Goal: Find specific page/section: Find specific page/section

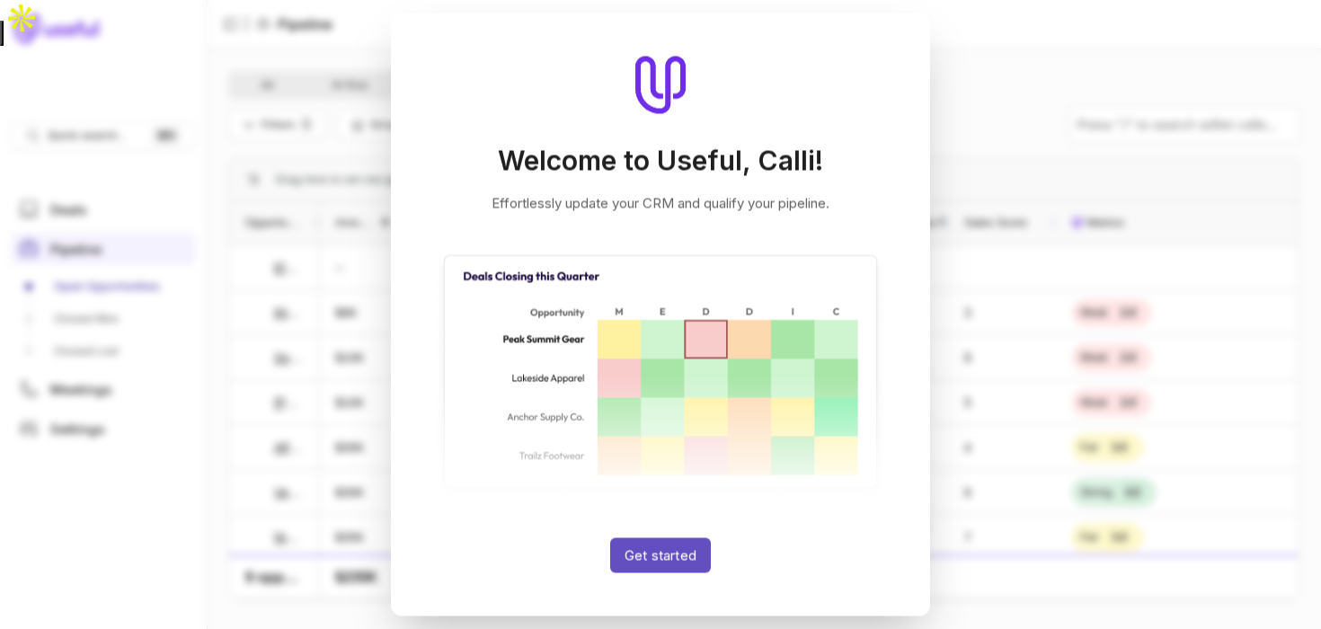
click at [664, 552] on button "Get started" at bounding box center [660, 555] width 101 height 35
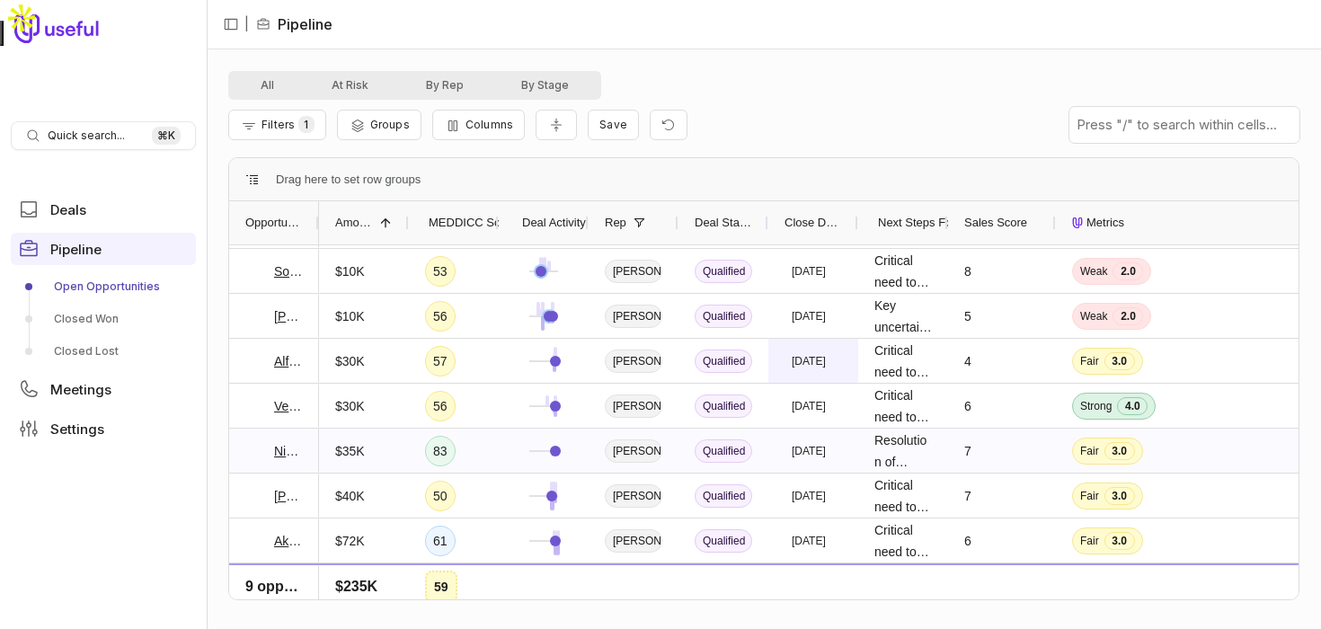
scroll to position [95, 0]
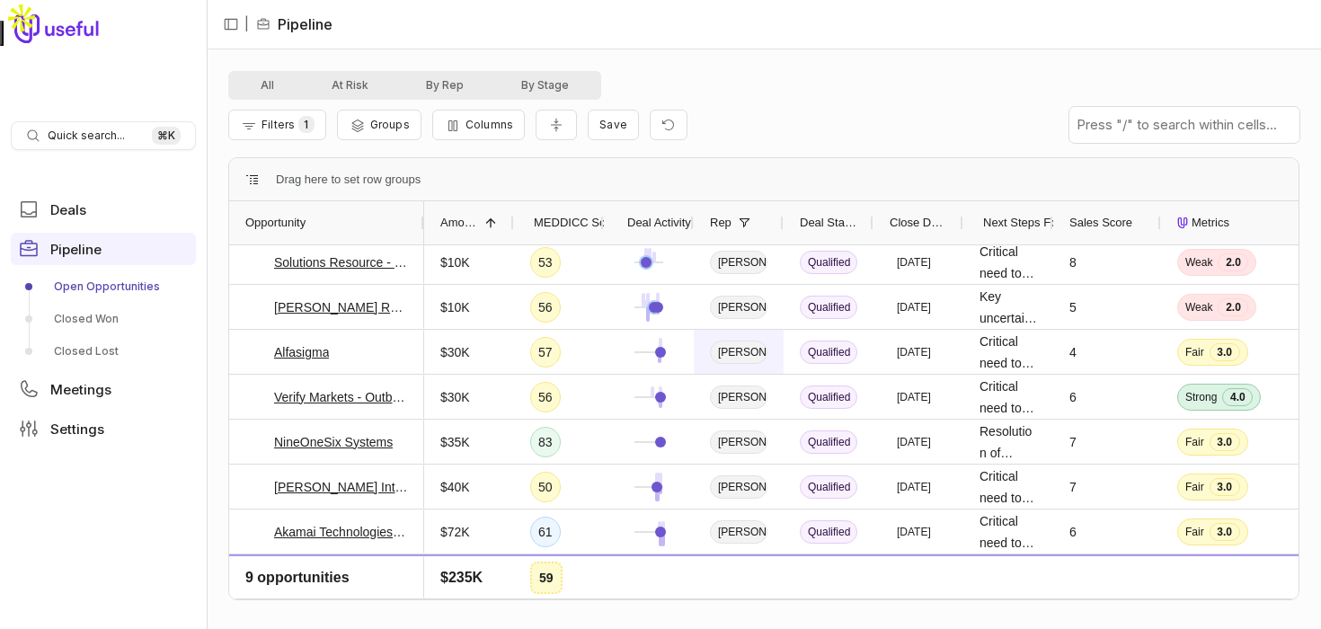
drag, startPoint x: 317, startPoint y: 218, endPoint x: 739, endPoint y: 364, distance: 446.0
click at [422, 209] on div at bounding box center [423, 222] width 7 height 43
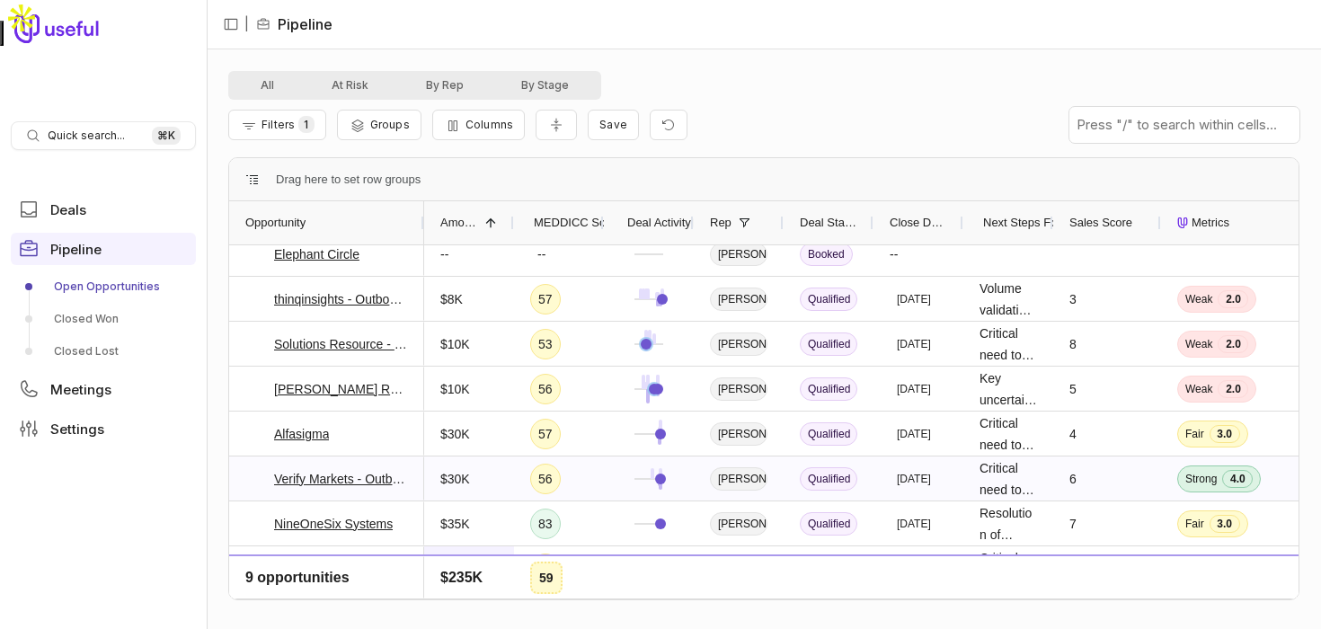
scroll to position [0, 0]
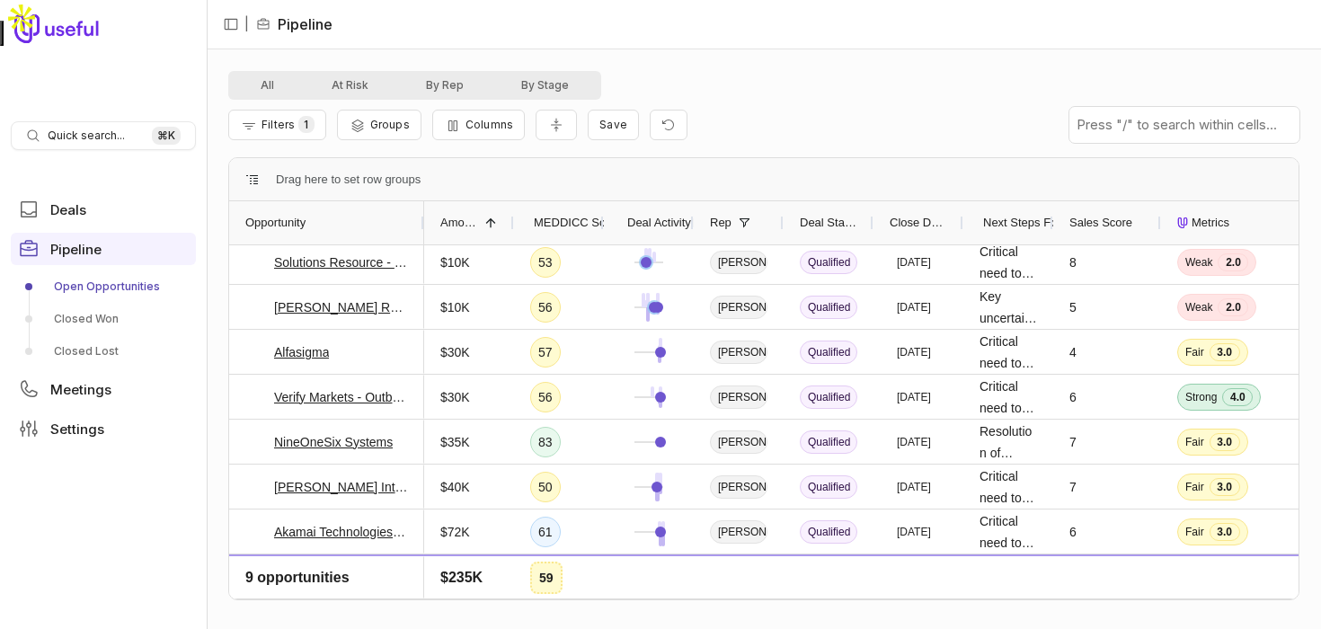
click at [1054, 227] on div "Sales Score" at bounding box center [1108, 222] width 108 height 43
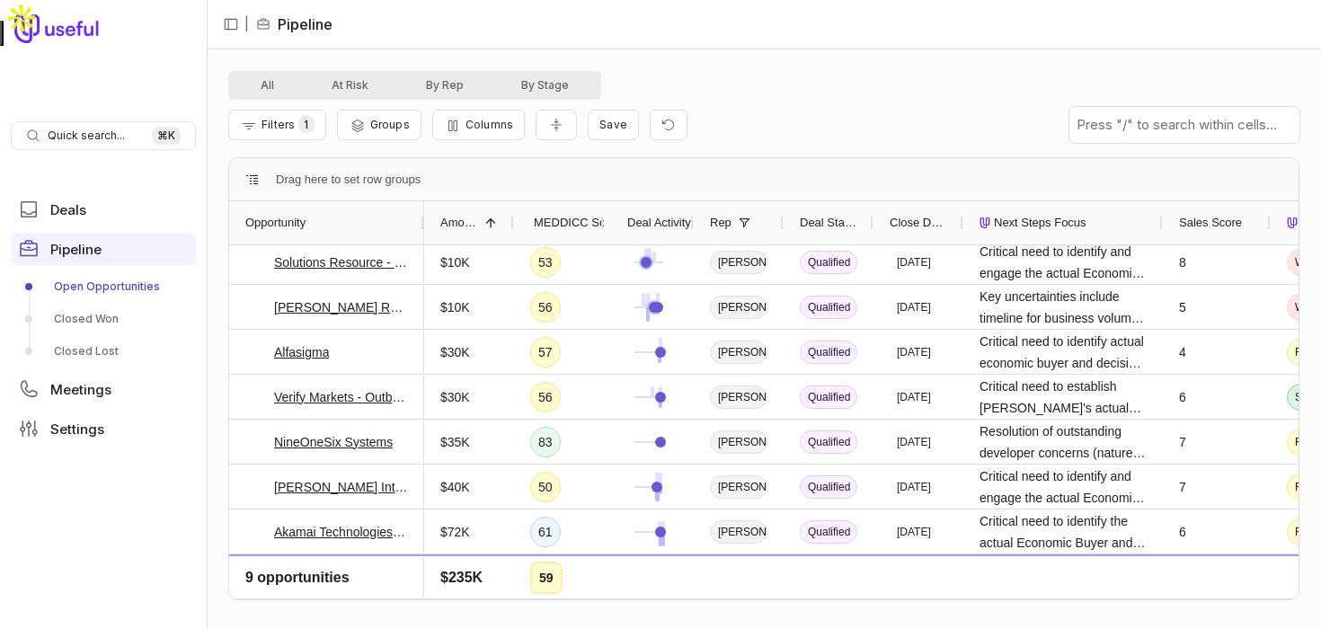
drag, startPoint x: 1052, startPoint y: 227, endPoint x: 1162, endPoint y: 227, distance: 110.6
click at [1162, 227] on div at bounding box center [1162, 222] width 7 height 43
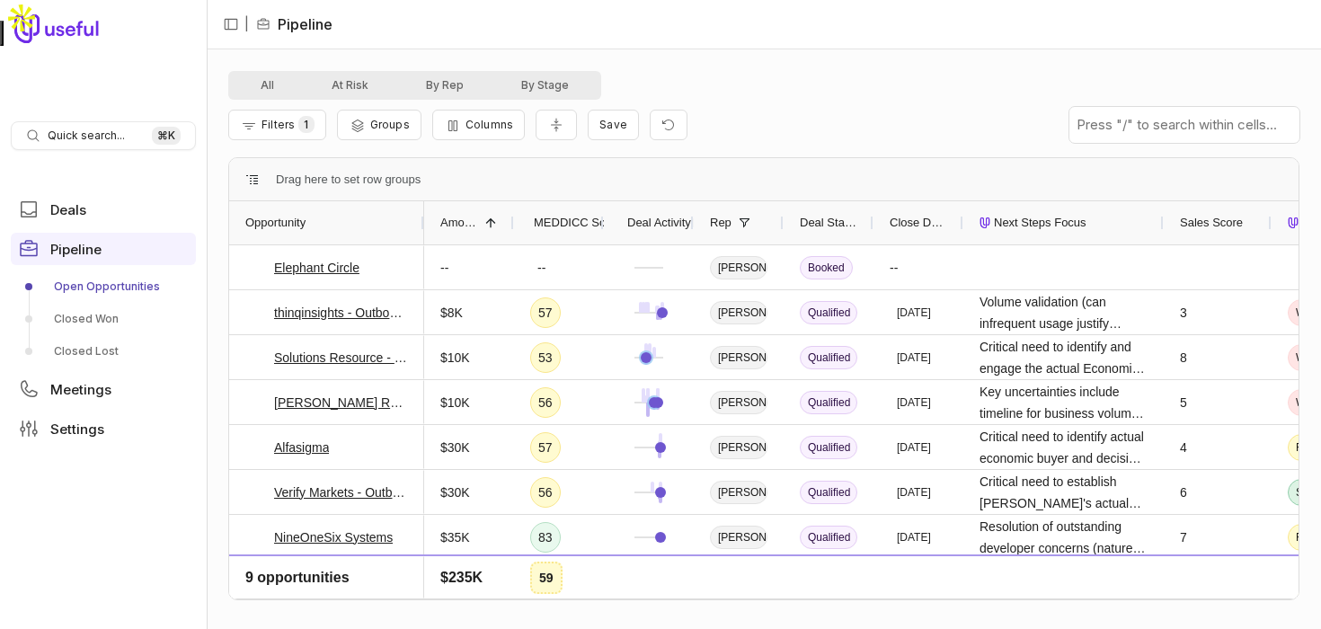
click at [870, 91] on div "All At Risk By Rep By Stage" at bounding box center [763, 85] width 1071 height 29
click at [805, 95] on div "All At Risk By Rep By Stage" at bounding box center [763, 85] width 1071 height 29
click at [815, 69] on div "All At Risk By Rep By Stage Filters 1 Groups Columns Save Drag here to set row …" at bounding box center [764, 339] width 1115 height 580
click at [841, 33] on nav "| Pipeline" at bounding box center [764, 24] width 1115 height 49
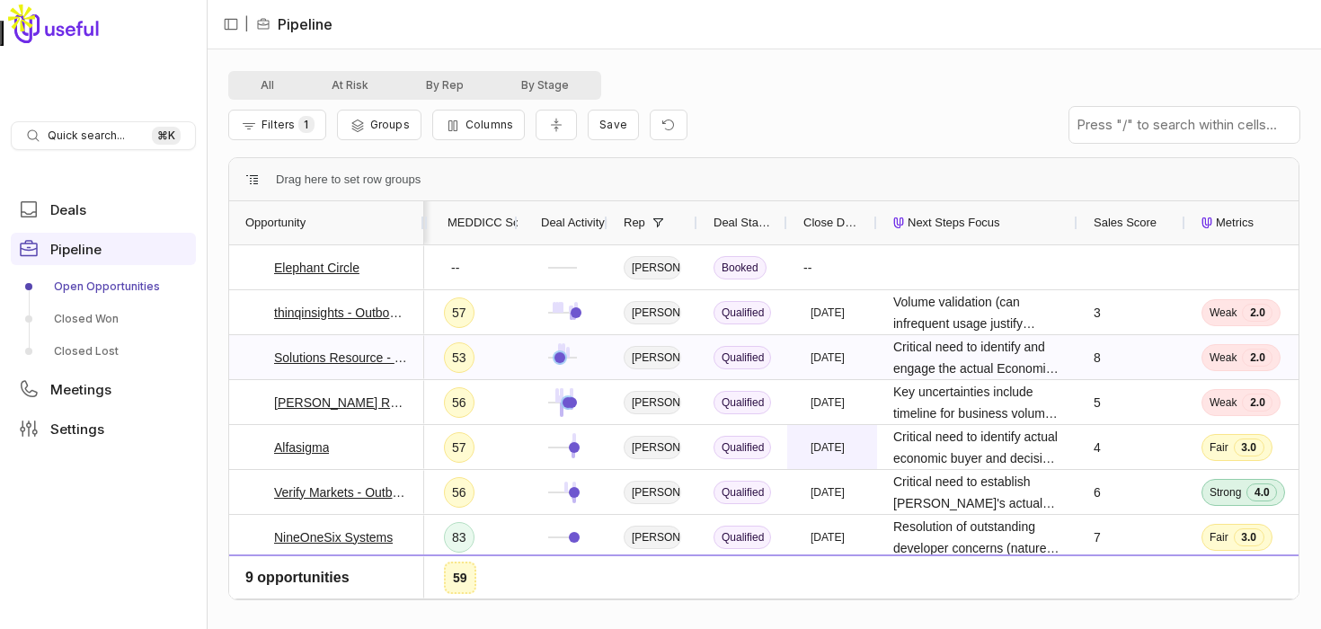
scroll to position [0, 164]
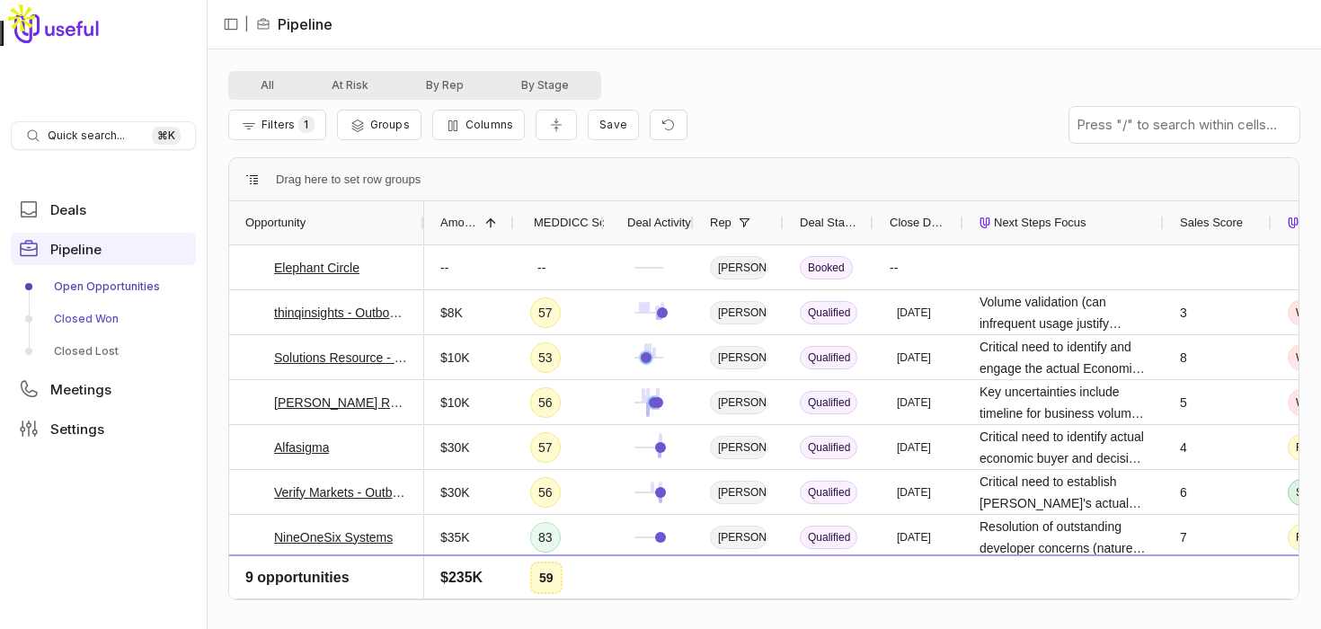
click at [102, 316] on link "Closed Won" at bounding box center [103, 319] width 185 height 29
